Goal: Navigation & Orientation: Find specific page/section

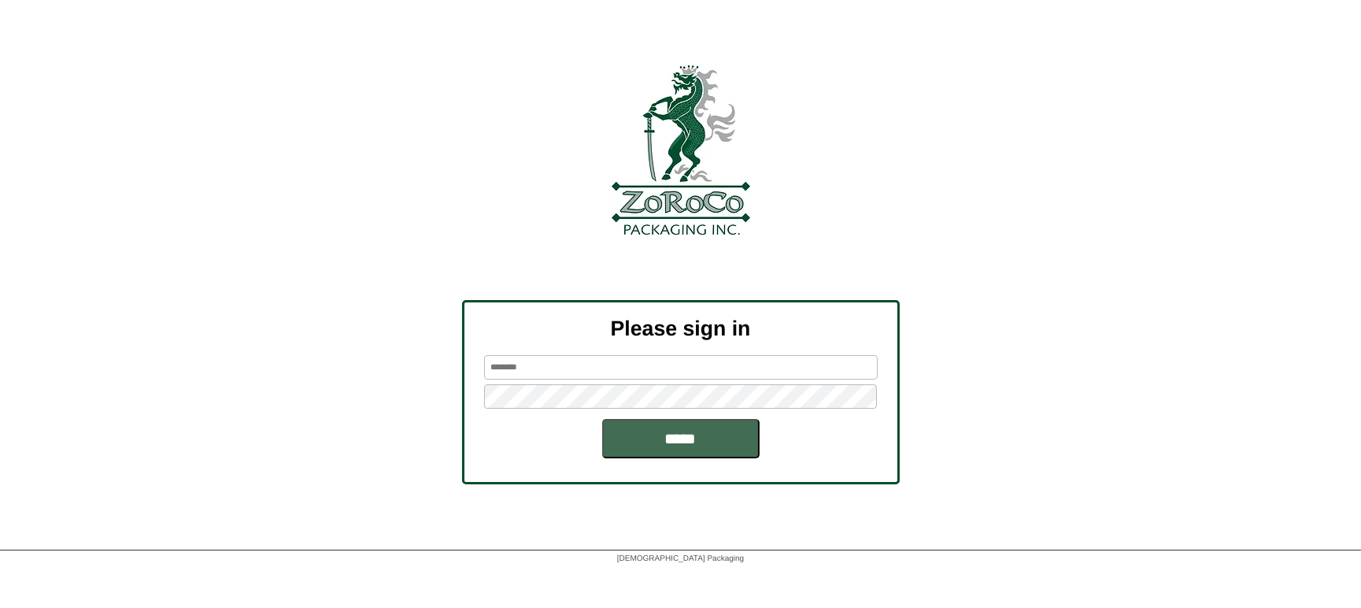
type input "*********"
click at [681, 438] on input "*****" at bounding box center [680, 438] width 157 height 39
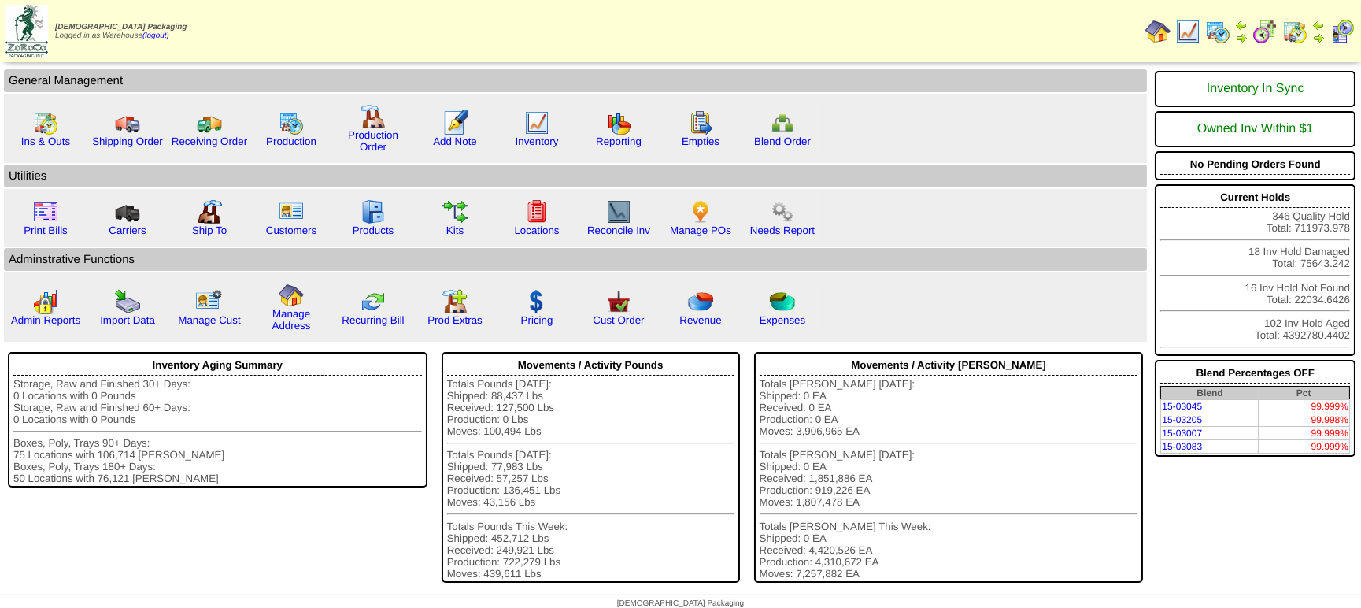
click at [1191, 40] on img at bounding box center [1187, 31] width 25 height 25
